Goal: Information Seeking & Learning: Find specific fact

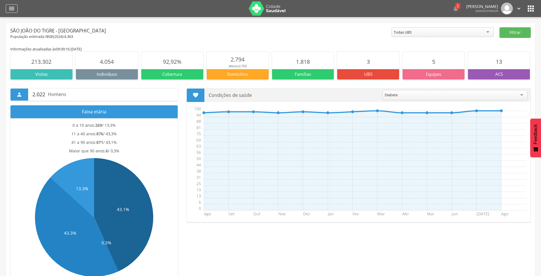
click at [13, 8] on icon "" at bounding box center [11, 8] width 7 height 7
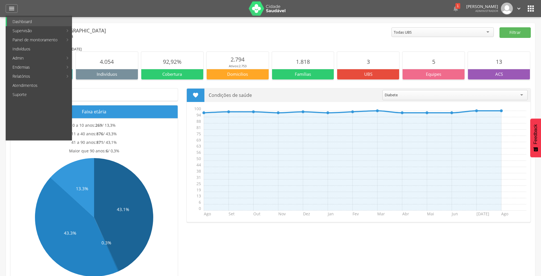
drag, startPoint x: 33, startPoint y: 49, endPoint x: 40, endPoint y: 45, distance: 8.8
click at [33, 49] on link "Indivíduos" at bounding box center [39, 48] width 65 height 9
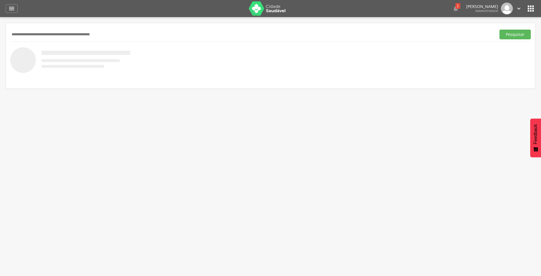
click at [63, 34] on input "text" at bounding box center [252, 35] width 484 height 10
type input "**********"
click at [500, 30] on button "Pesquisar" at bounding box center [515, 35] width 31 height 10
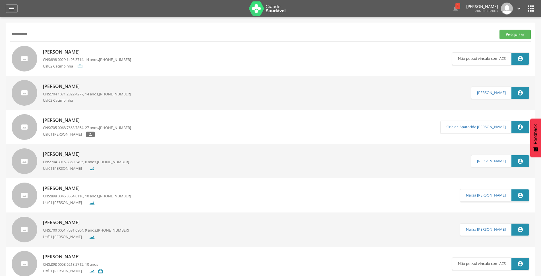
click at [94, 121] on p "[PERSON_NAME]" at bounding box center [87, 120] width 88 height 7
type input "**********"
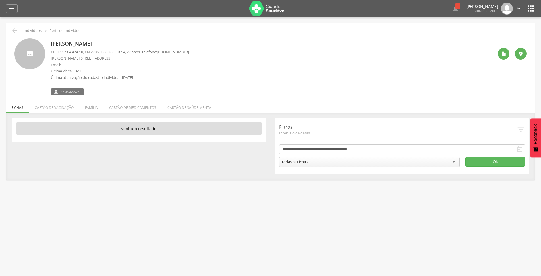
click at [93, 107] on li "Família" at bounding box center [91, 105] width 24 height 13
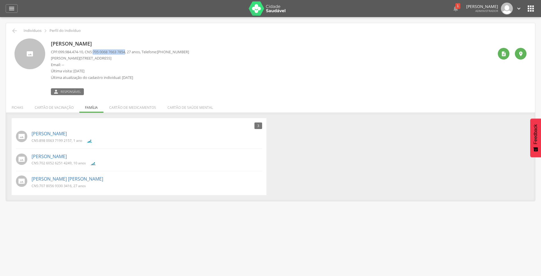
drag, startPoint x: 97, startPoint y: 52, endPoint x: 131, endPoint y: 54, distance: 33.9
click at [125, 54] on span "705 0068 7663 7854" at bounding box center [109, 51] width 32 height 5
copy span "705 0068 7663 7854"
click at [14, 32] on icon "" at bounding box center [14, 30] width 7 height 7
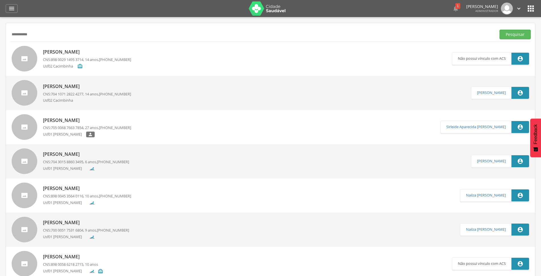
drag, startPoint x: 47, startPoint y: 36, endPoint x: 0, endPoint y: 51, distance: 49.3
click at [0, 51] on div " Supervisão  Distritos  Ubs adicionar ubs  Coordenador: - São João do Tigre…" at bounding box center [270, 155] width 541 height 276
type input "*"
paste input "**********"
click at [522, 34] on button "Pesquisar" at bounding box center [515, 35] width 31 height 10
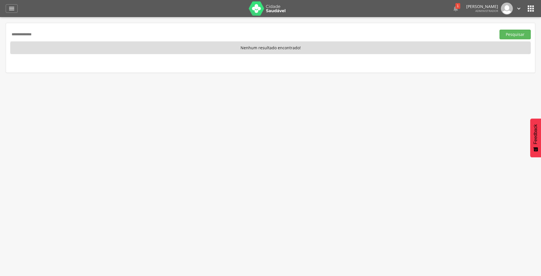
drag, startPoint x: 49, startPoint y: 34, endPoint x: 0, endPoint y: 37, distance: 49.6
click at [0, 37] on div " Supervisão  Distritos  Ubs adicionar ubs  Coordenador: - São João do Tigre…" at bounding box center [270, 155] width 541 height 276
type input "**********"
click at [525, 36] on button "Pesquisar" at bounding box center [515, 35] width 31 height 10
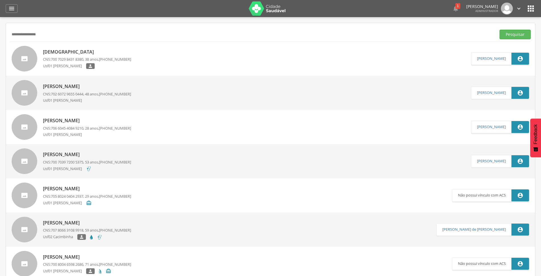
click at [83, 51] on p "[DEMOGRAPHIC_DATA]" at bounding box center [87, 52] width 88 height 7
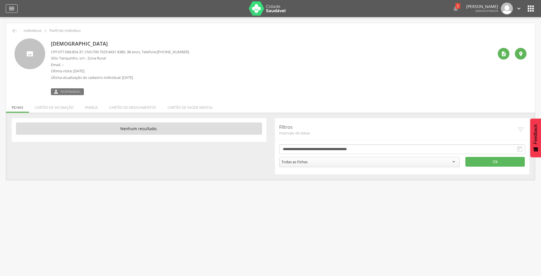
click at [7, 8] on div "" at bounding box center [12, 8] width 12 height 9
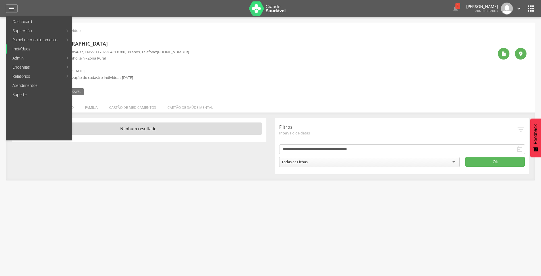
click at [23, 47] on link "Indivíduos" at bounding box center [39, 48] width 65 height 9
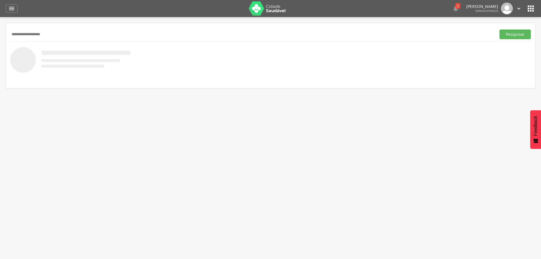
click at [500, 30] on button "Pesquisar" at bounding box center [515, 35] width 31 height 10
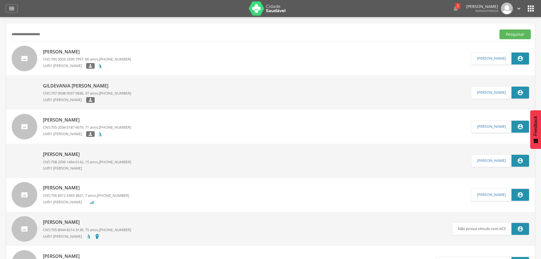
click at [12, 83] on img at bounding box center [12, 83] width 0 height 0
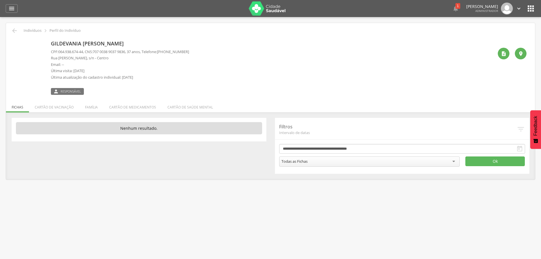
click at [76, 46] on p "Gildevania [PERSON_NAME]" at bounding box center [120, 43] width 138 height 7
click at [15, 42] on img at bounding box center [15, 42] width 0 height 0
click at [507, 53] on div "" at bounding box center [504, 54] width 12 height 12
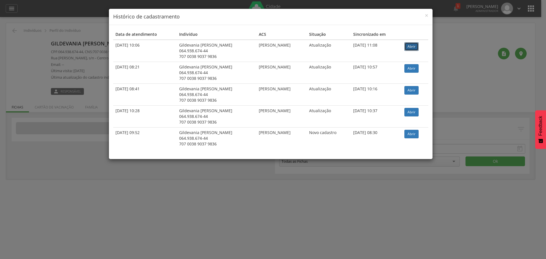
click at [413, 47] on link "Abrir" at bounding box center [411, 46] width 14 height 9
click at [426, 15] on span "×" at bounding box center [426, 15] width 3 height 8
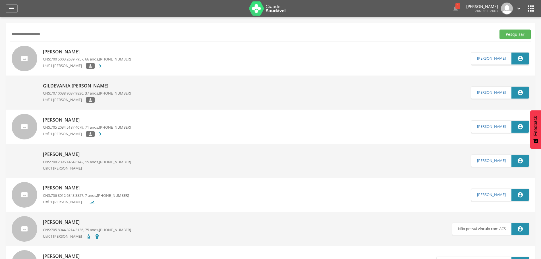
click at [81, 50] on p "[PERSON_NAME]" at bounding box center [87, 52] width 88 height 7
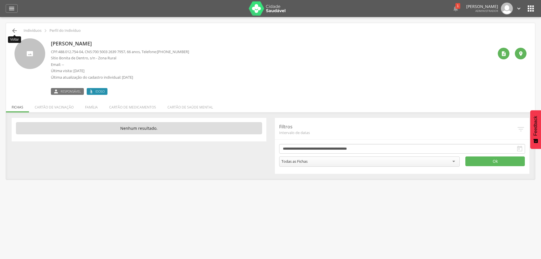
click at [16, 32] on icon "" at bounding box center [14, 30] width 7 height 7
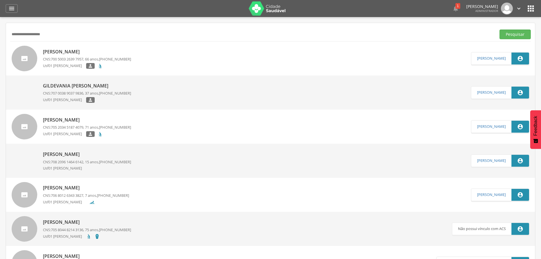
drag, startPoint x: 56, startPoint y: 38, endPoint x: 7, endPoint y: 47, distance: 50.6
type input "**********"
click at [500, 30] on button "Pesquisar" at bounding box center [515, 35] width 31 height 10
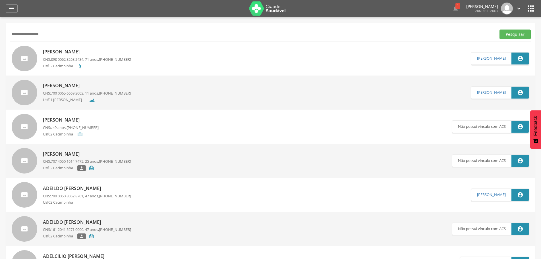
click at [88, 48] on div "[PERSON_NAME] CNS: 898 0062 3268 2434 , 71 anos, [PHONE_NUMBER] Usf02 Cacimbinha" at bounding box center [87, 58] width 88 height 23
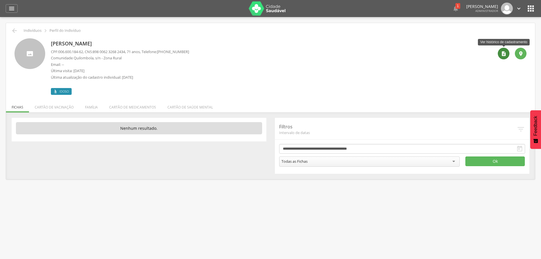
click at [501, 54] on icon "" at bounding box center [504, 54] width 6 height 6
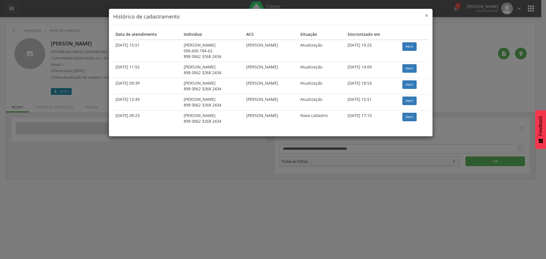
click at [426, 16] on span "×" at bounding box center [426, 15] width 3 height 8
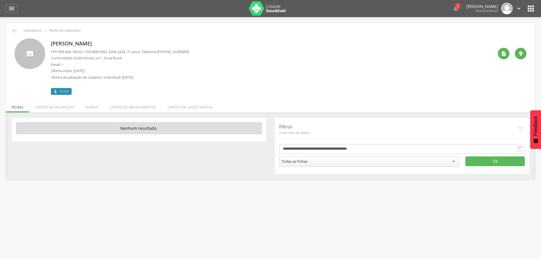
drag, startPoint x: 195, startPoint y: 51, endPoint x: 174, endPoint y: 53, distance: 20.9
click at [174, 53] on div "[PERSON_NAME] CPF: 006.600.184-62 , CNS: [PHONE_NUMBER] , 71 anos, Telefone: [P…" at bounding box center [272, 66] width 443 height 57
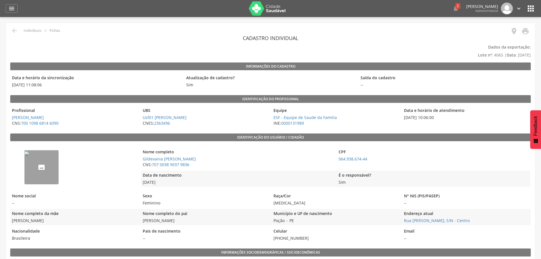
click at [29, 156] on img "--" at bounding box center [26, 154] width 5 height 5
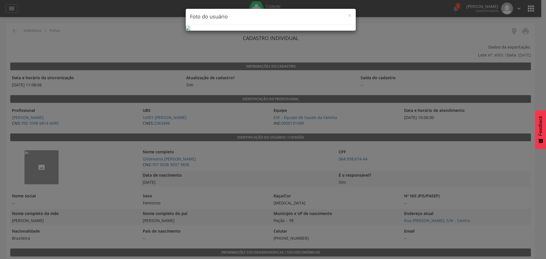
click at [190, 30] on img at bounding box center [188, 28] width 5 height 5
